Goal: Task Accomplishment & Management: Complete application form

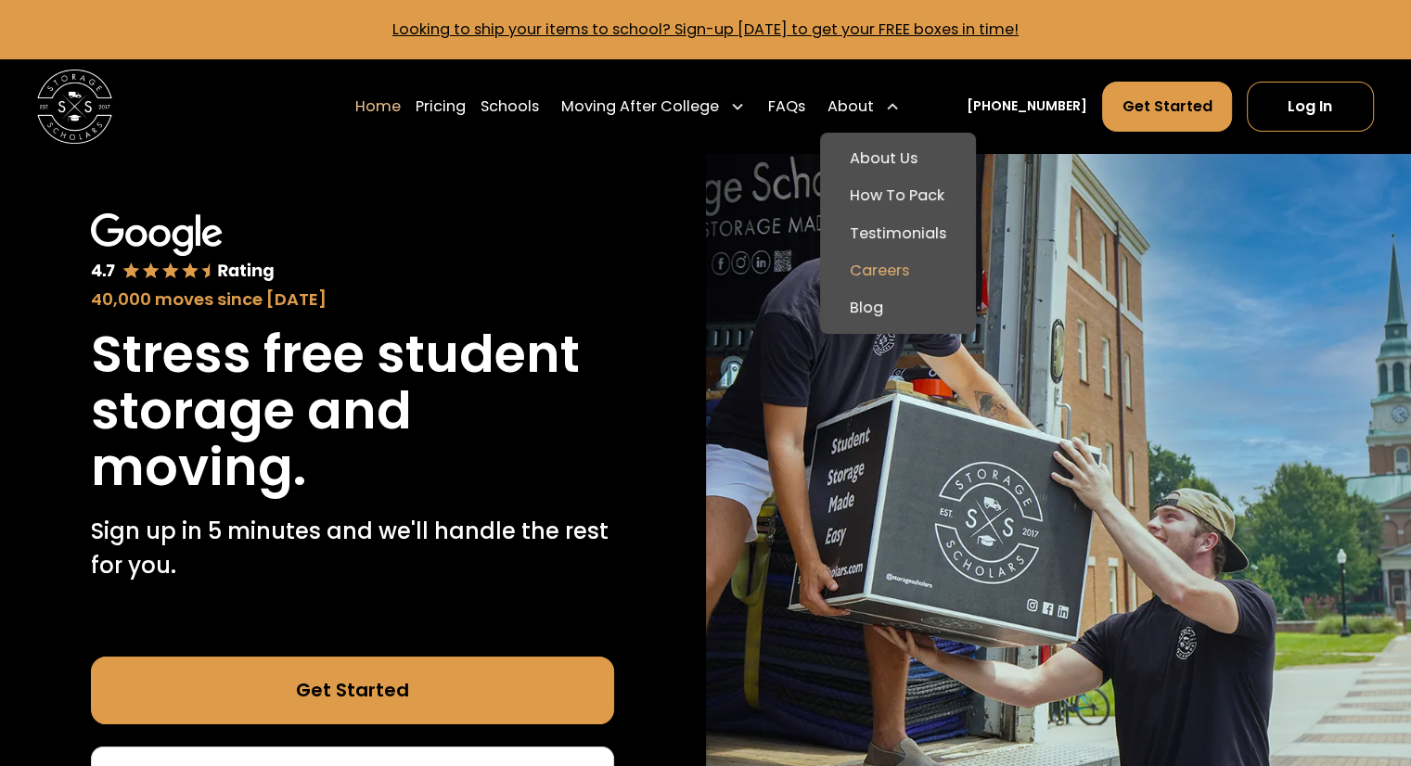
click at [925, 276] on link "Careers" at bounding box center [898, 270] width 141 height 37
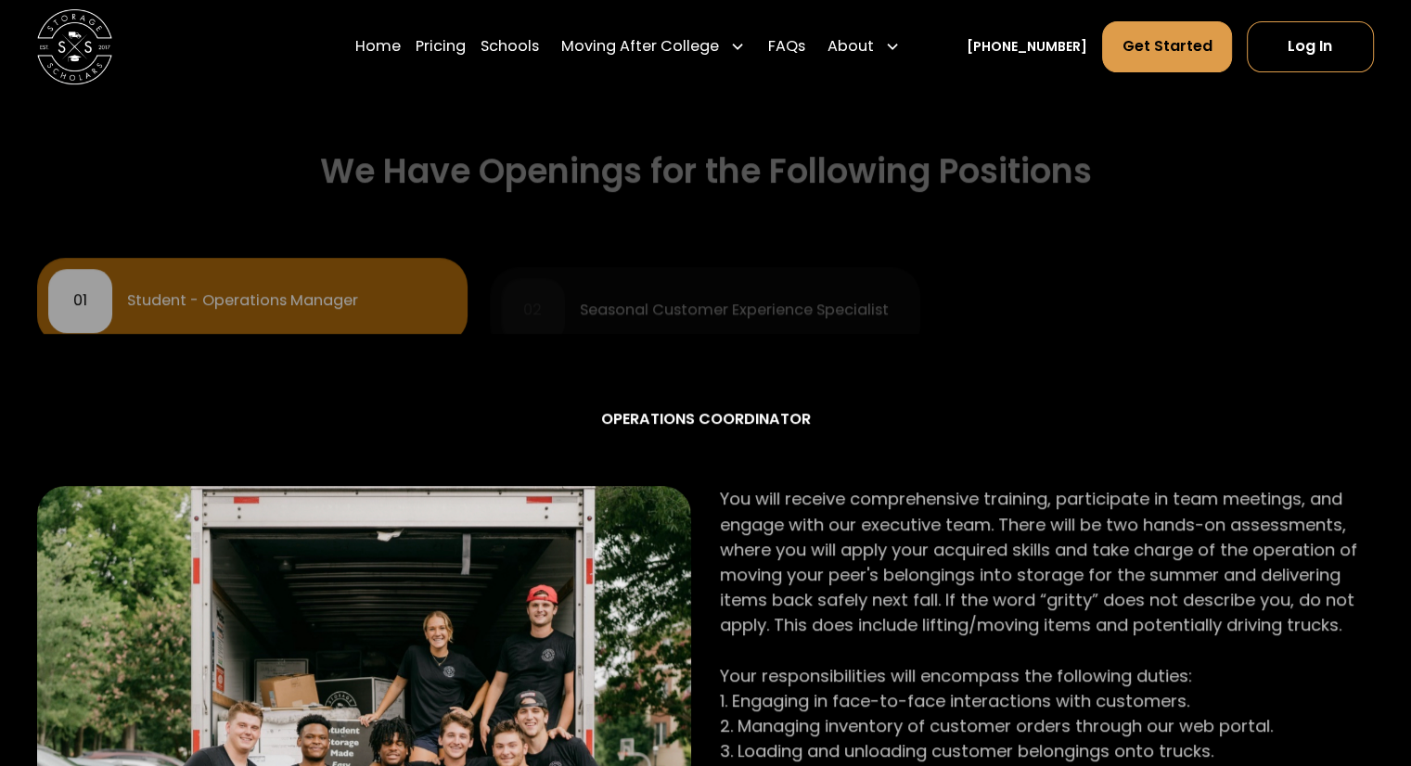
scroll to position [848, 0]
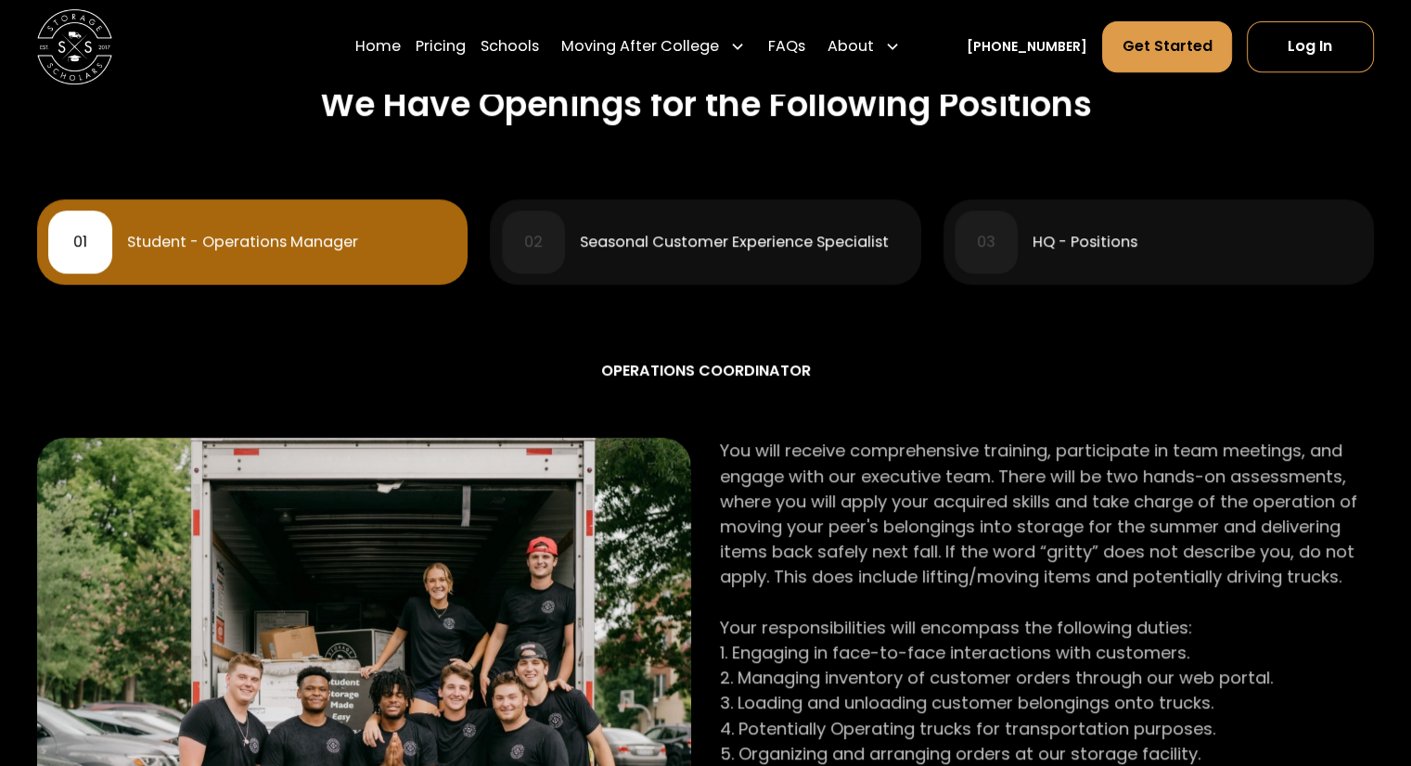
click at [304, 250] on div "Student - Operations Manager" at bounding box center [242, 242] width 231 height 15
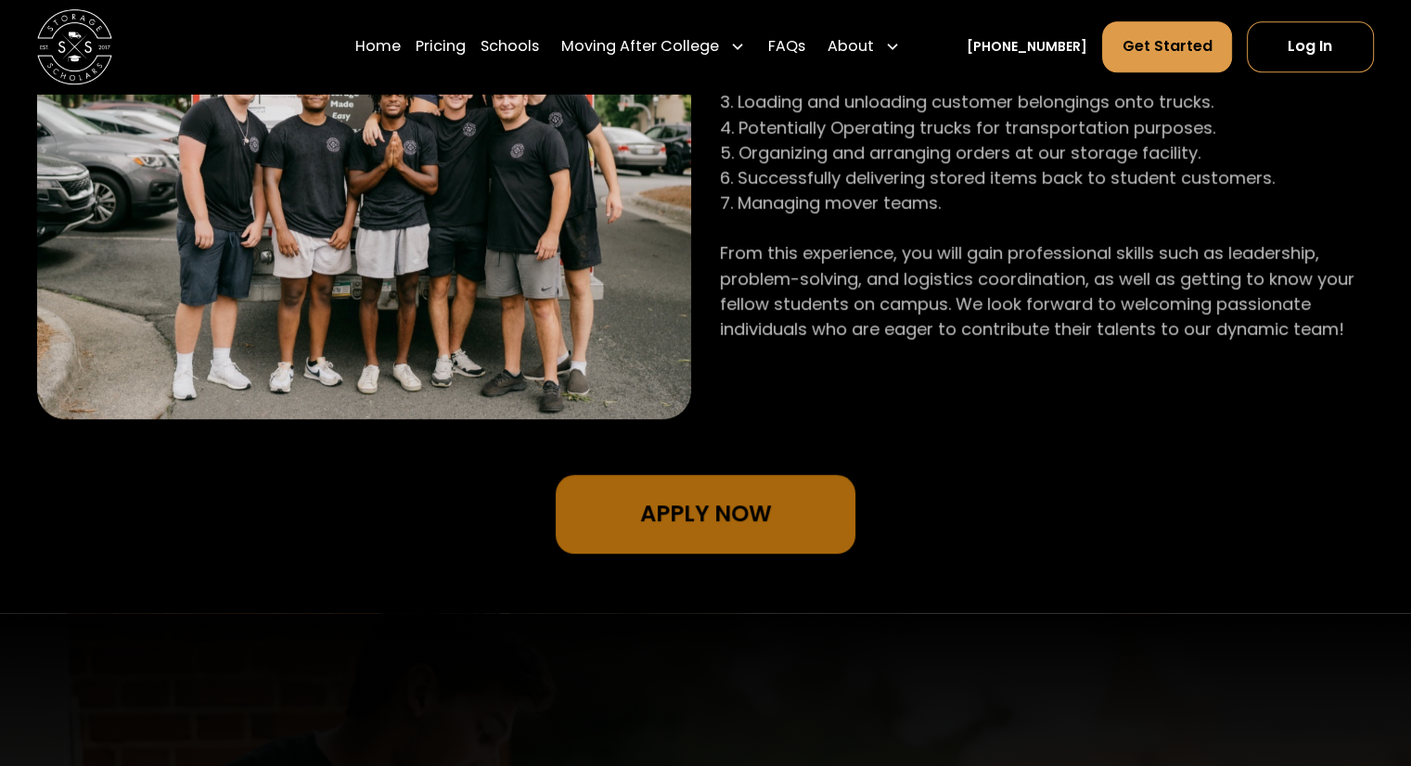
scroll to position [1484, 0]
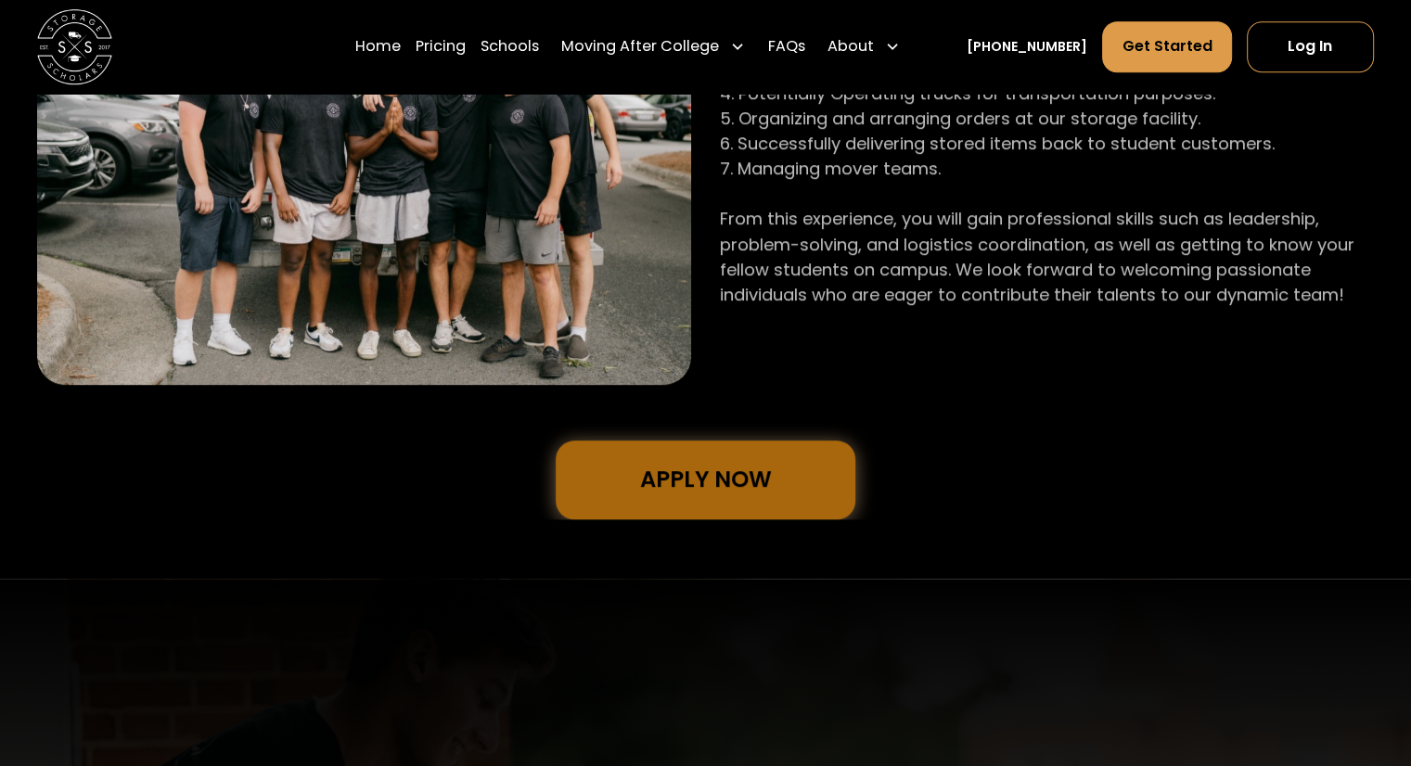
click at [791, 482] on link "Apply Now" at bounding box center [705, 480] width 299 height 79
